Goal: Transaction & Acquisition: Purchase product/service

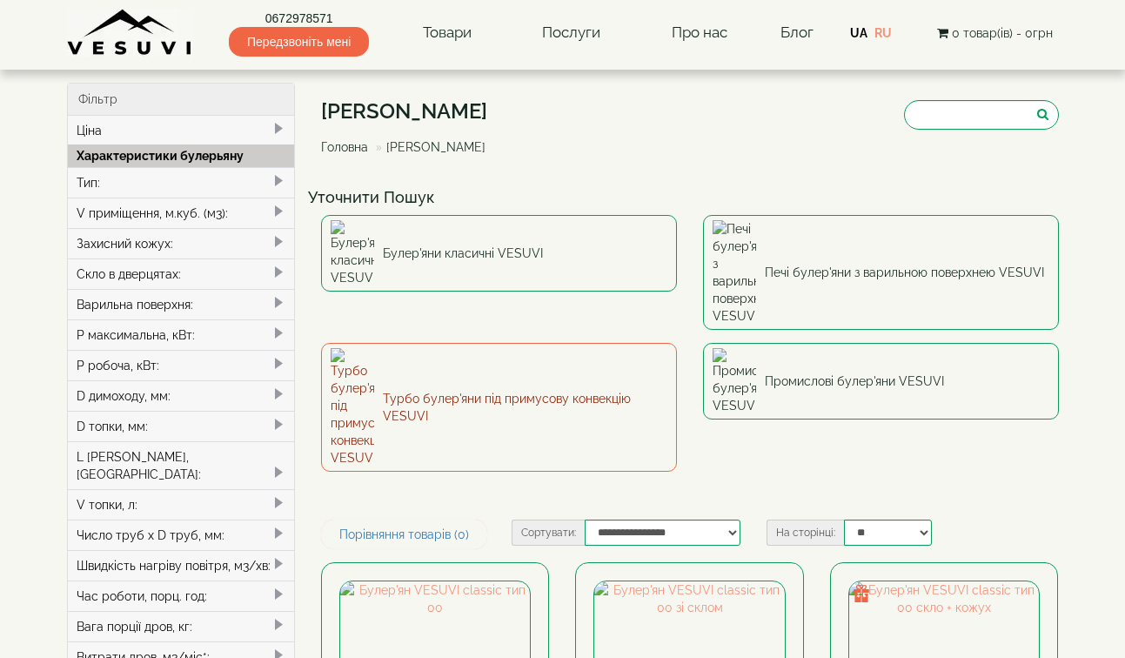
click at [351, 348] on img at bounding box center [352, 407] width 43 height 118
